Goal: Contribute content

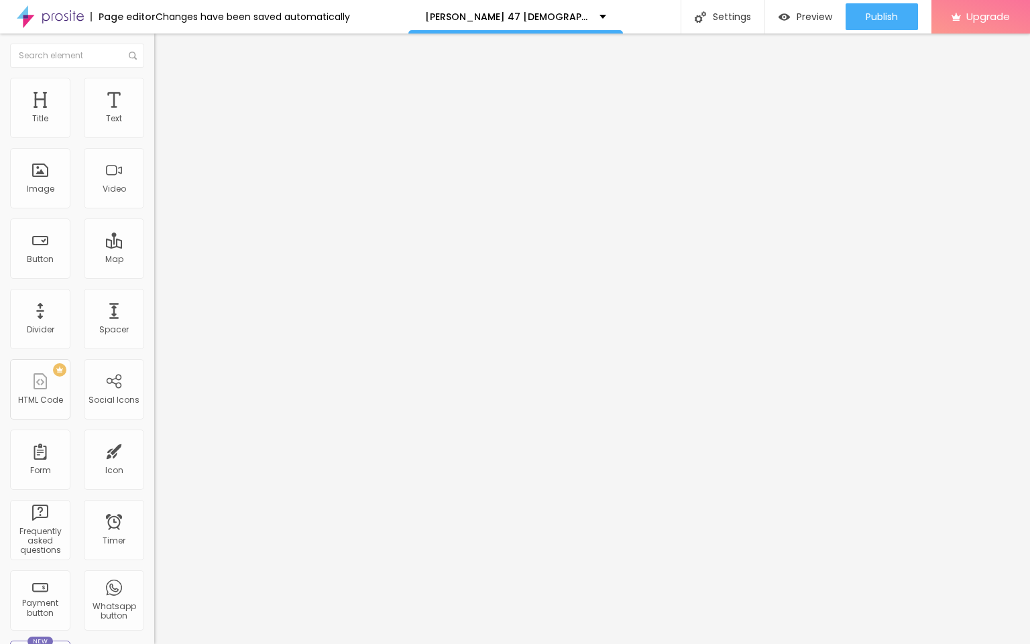
click at [154, 126] on input "entre em contato" at bounding box center [234, 119] width 161 height 13
paste input "👇❗❗𝐒𝐡𝐨𝐩𝐍𝐨𝐰❗❗👇"
type input "👇❗❗𝐒𝐡𝐨𝐩𝐍𝐨𝐰❗❗👇"
click at [154, 276] on input "https://" at bounding box center [234, 269] width 161 height 13
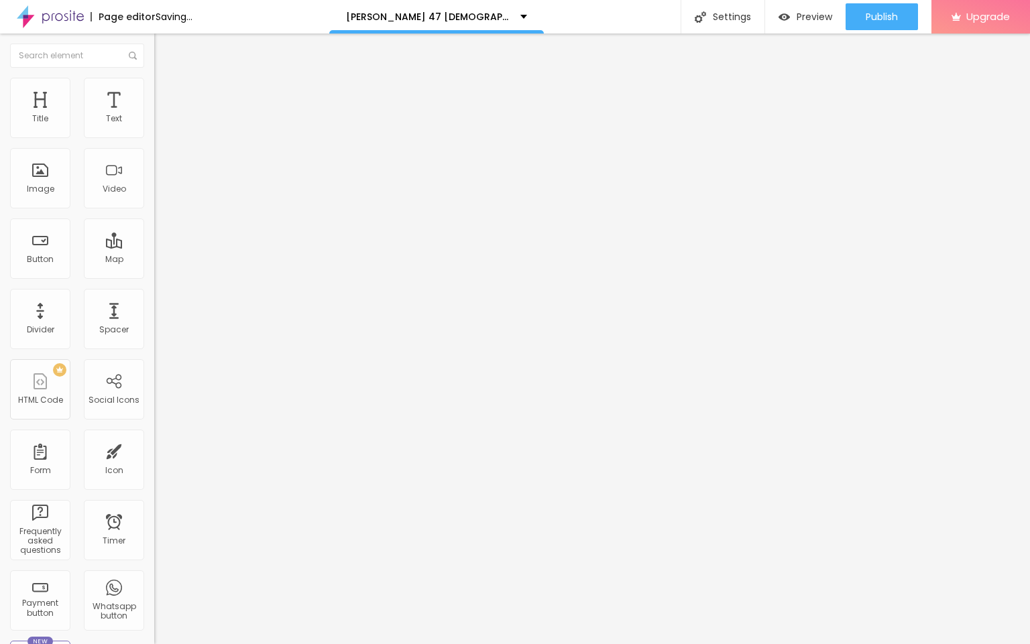
paste input "[DOMAIN_NAME][URL][PERSON_NAME][DEMOGRAPHIC_DATA][MEDICAL_DATA]"
type input "[URL][DOMAIN_NAME][PERSON_NAME][DEMOGRAPHIC_DATA][MEDICAL_DATA]"
click at [154, 115] on span "Change image" at bounding box center [190, 109] width 72 height 11
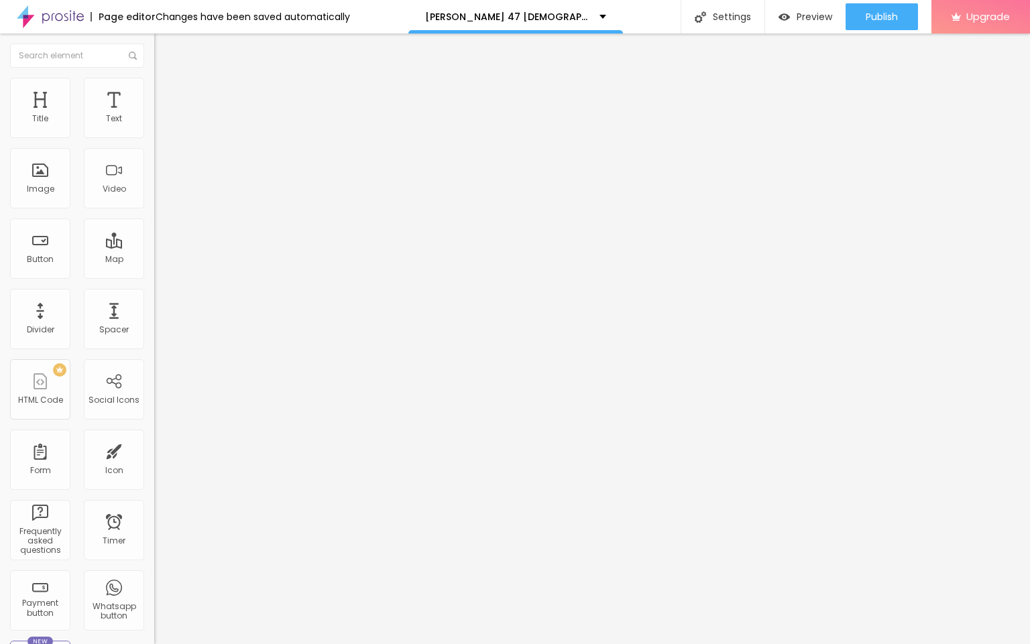
click at [154, 275] on input "https://" at bounding box center [234, 268] width 161 height 13
paste input "[DOMAIN_NAME][URL][PERSON_NAME][DEMOGRAPHIC_DATA][MEDICAL_DATA]"
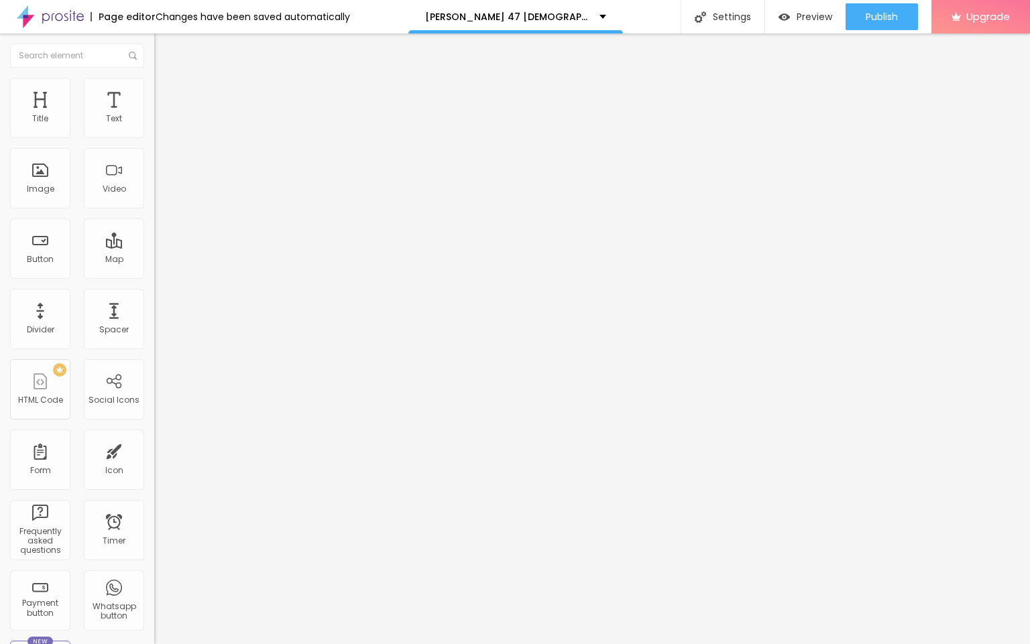
type input "[URL][DOMAIN_NAME][PERSON_NAME][DEMOGRAPHIC_DATA][MEDICAL_DATA]"
click at [884, 12] on span "Publish" at bounding box center [882, 16] width 32 height 11
click at [74, 17] on img at bounding box center [50, 17] width 67 height 34
